Goal: Task Accomplishment & Management: Use online tool/utility

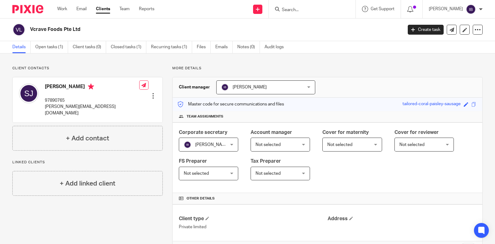
click at [297, 11] on input "Search" at bounding box center [309, 10] width 56 height 6
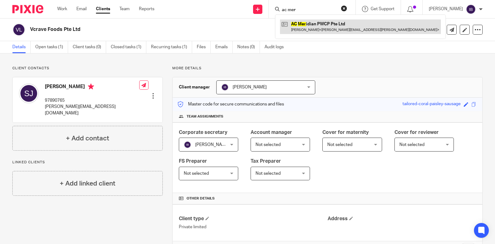
type input "ac mer"
click at [342, 24] on link at bounding box center [360, 26] width 161 height 14
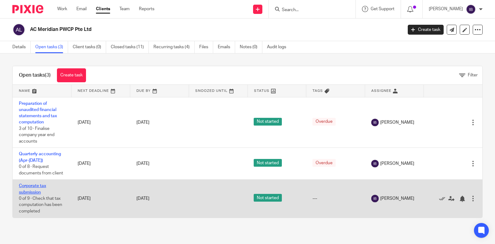
click at [37, 186] on link "Corporate tax submission" at bounding box center [32, 189] width 27 height 11
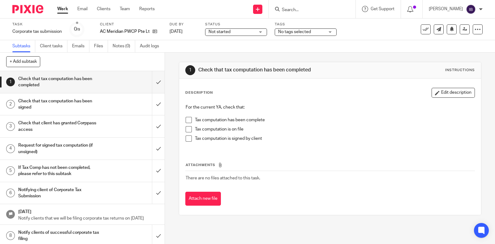
click at [48, 146] on h1 "Request for signed tax computation (if unsigned)" at bounding box center [60, 149] width 85 height 16
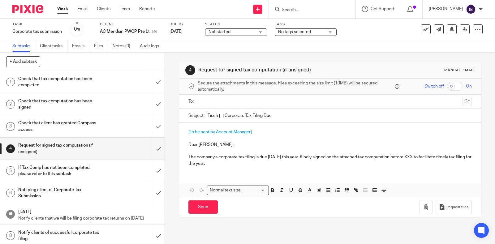
drag, startPoint x: 187, startPoint y: 156, endPoint x: 247, endPoint y: 164, distance: 60.5
click at [247, 164] on p "The company's corporate tax filing is due [DATE] this year. Kindly signed on th…" at bounding box center [329, 160] width 283 height 13
copy p "The company's corporate tax filing is due [DATE] this year. Kindly signed on th…"
